Goal: Check status

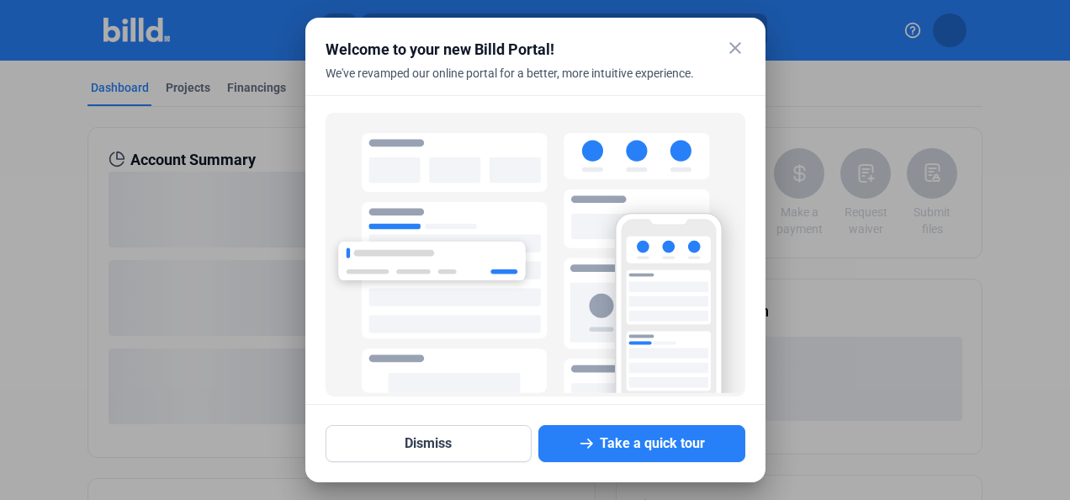
scroll to position [119, 0]
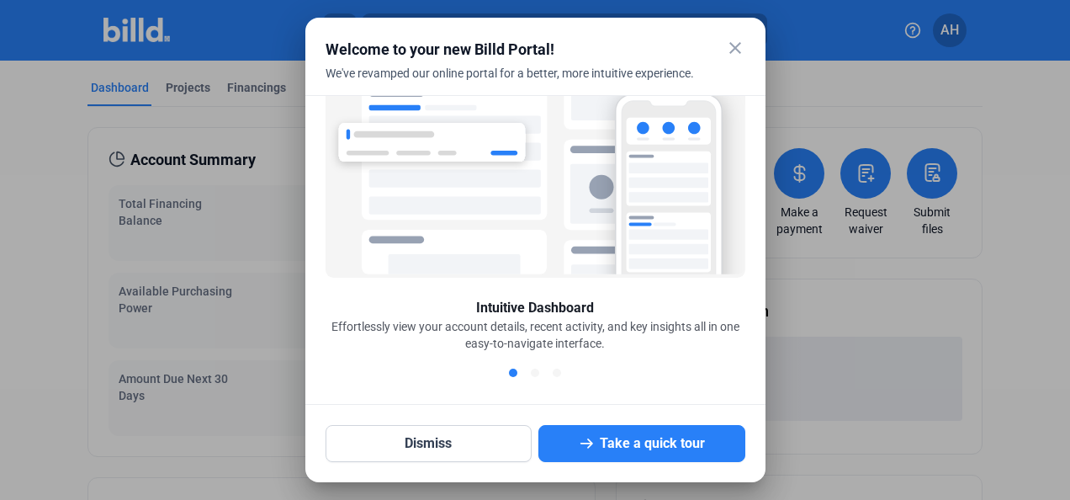
click at [736, 50] on mat-icon "close" at bounding box center [735, 48] width 20 height 20
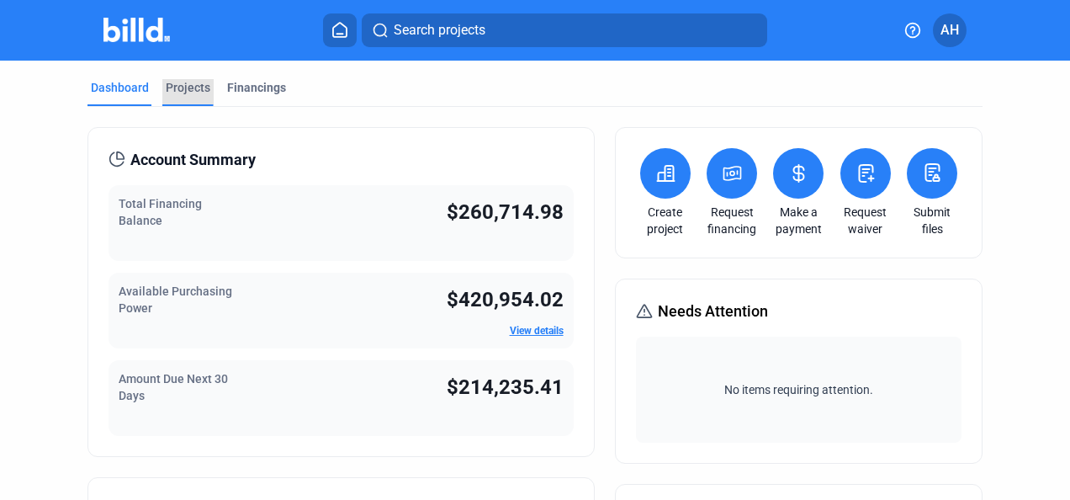
click at [177, 87] on div "Projects" at bounding box center [188, 87] width 45 height 17
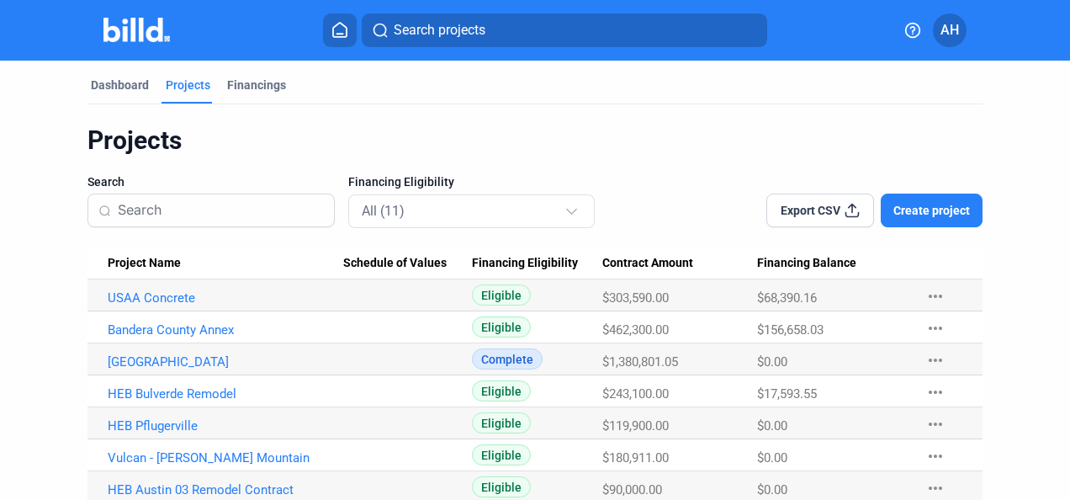
scroll to position [3, 0]
click at [256, 82] on div "Financings" at bounding box center [256, 84] width 59 height 17
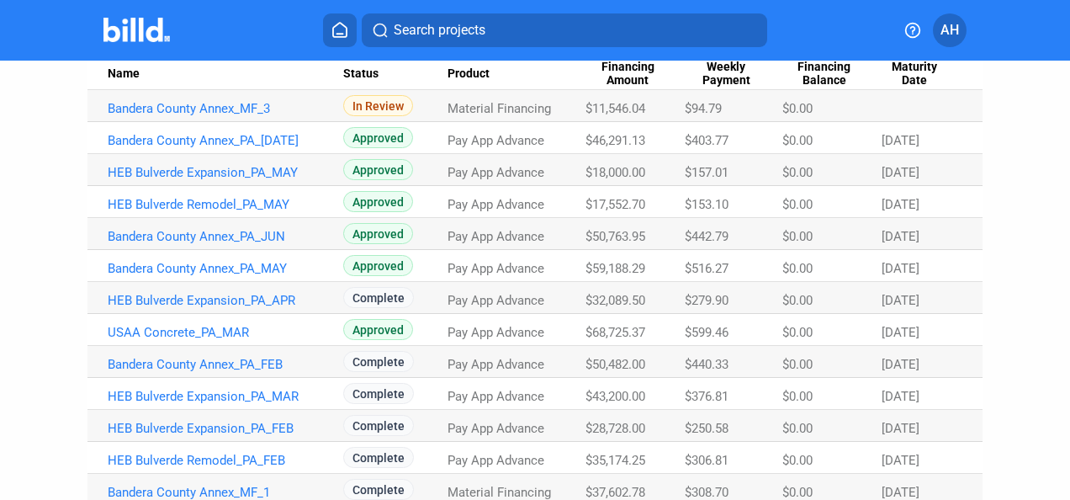
scroll to position [167, 0]
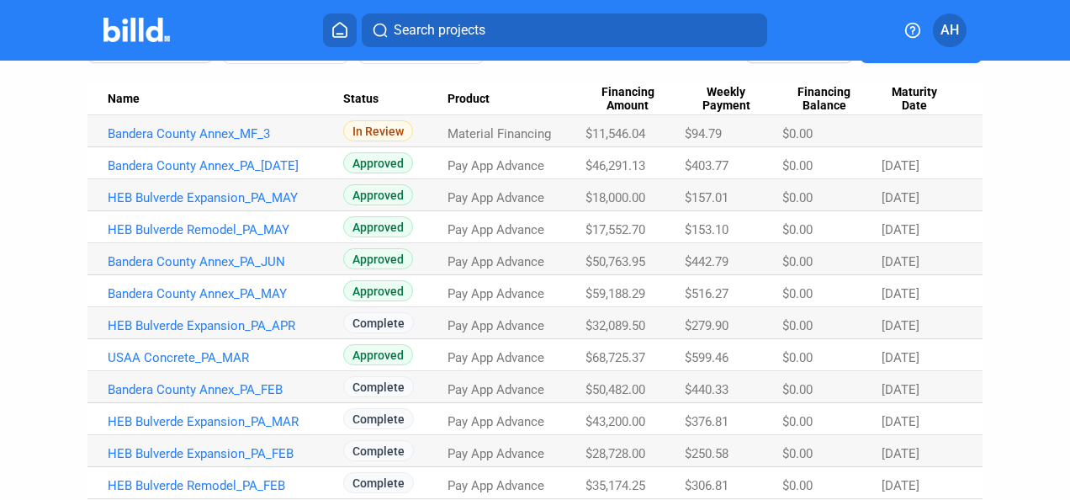
click at [932, 147] on Date "[DATE]" at bounding box center [933, 131] width 102 height 32
